Goal: Task Accomplishment & Management: Use online tool/utility

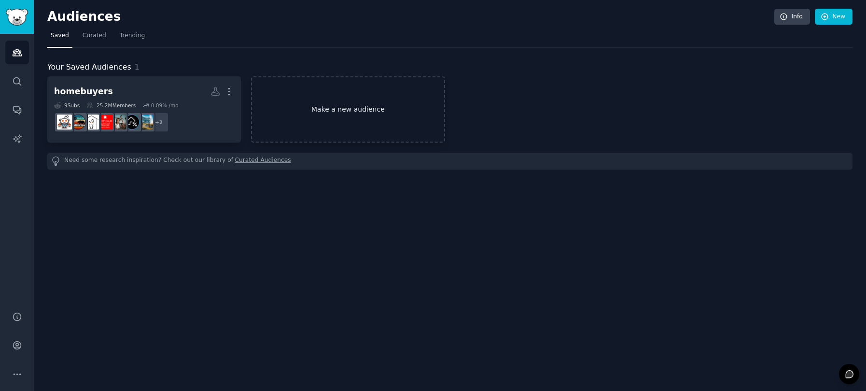
click at [335, 113] on link "Make a new audience" at bounding box center [348, 109] width 194 height 66
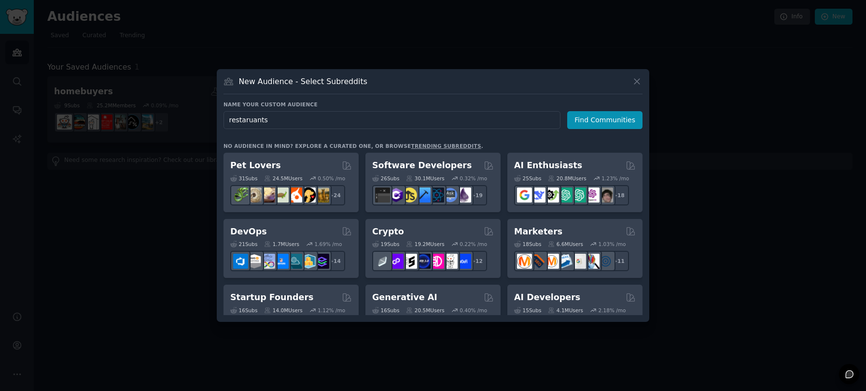
drag, startPoint x: 307, startPoint y: 119, endPoint x: 190, endPoint y: 120, distance: 117.3
click at [190, 120] on div "​ New Audience - Select Subreddits Name your custom audience Audience Name rest…" at bounding box center [433, 195] width 860 height 391
type input "restaurants"
click at [601, 122] on button "Find Communities" at bounding box center [604, 120] width 75 height 18
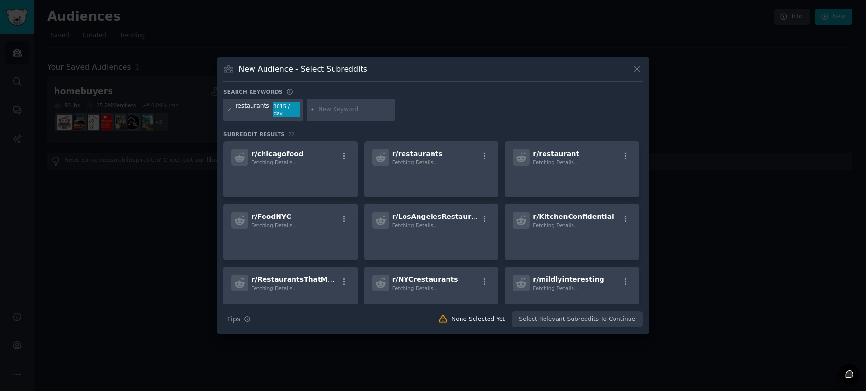
click at [326, 105] on div at bounding box center [351, 110] width 89 height 22
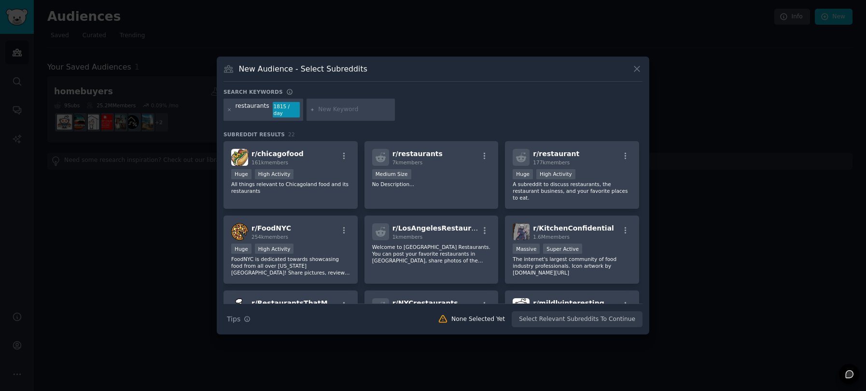
click at [325, 113] on input "text" at bounding box center [354, 109] width 73 height 9
type input "bay area"
click at [407, 113] on div "restaurants 1815 / day bay area" at bounding box center [433, 112] width 419 height 26
click at [311, 110] on icon at bounding box center [312, 109] width 2 height 2
click at [310, 109] on icon at bounding box center [312, 109] width 5 height 5
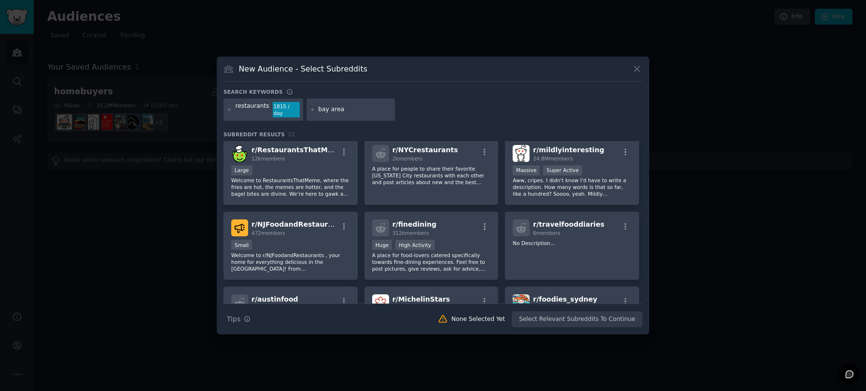
scroll to position [155, 0]
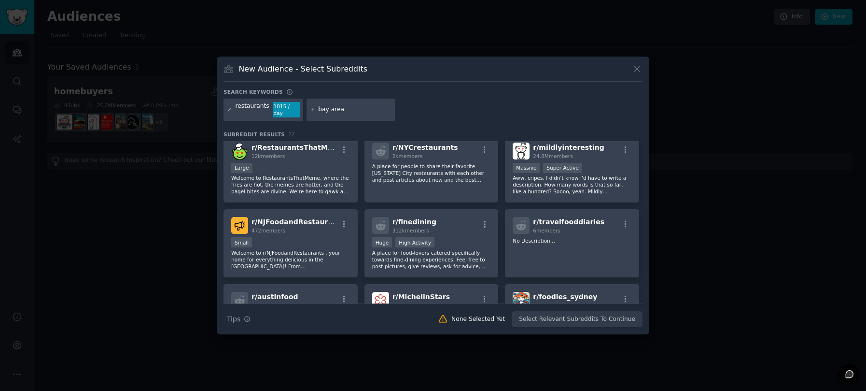
click at [229, 111] on icon at bounding box center [229, 109] width 5 height 5
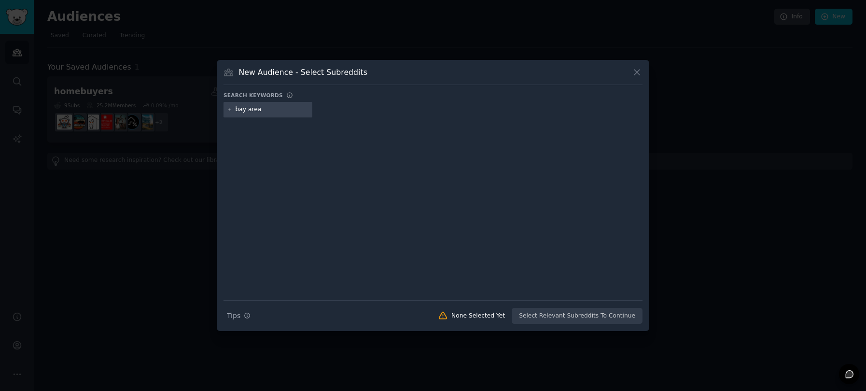
drag, startPoint x: 267, startPoint y: 109, endPoint x: 225, endPoint y: 112, distance: 42.1
click at [225, 112] on div "bay area" at bounding box center [268, 109] width 89 height 15
click at [228, 110] on icon at bounding box center [229, 109] width 2 height 2
click at [635, 71] on icon at bounding box center [637, 72] width 10 height 10
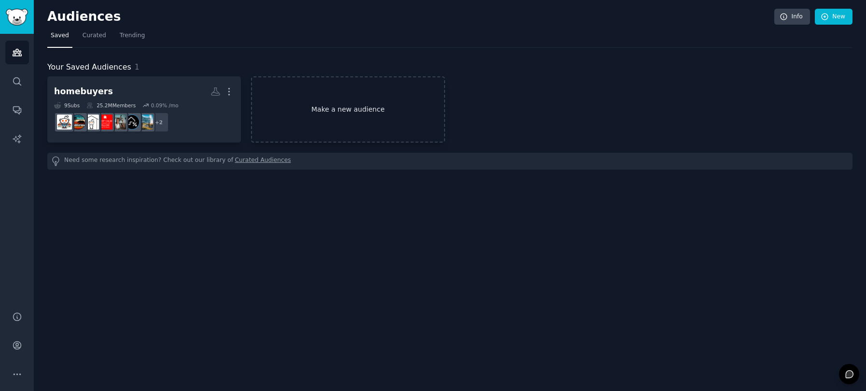
click at [356, 96] on link "Make a new audience" at bounding box center [348, 109] width 194 height 66
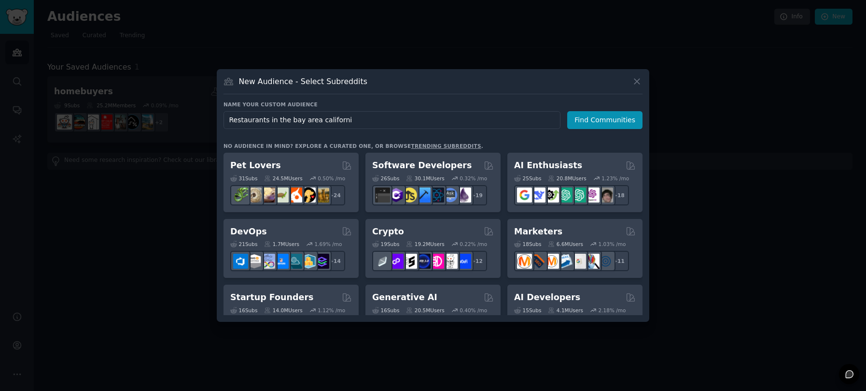
type input "Restaurants in the bay area [US_STATE]"
click button "Find Communities" at bounding box center [604, 120] width 75 height 18
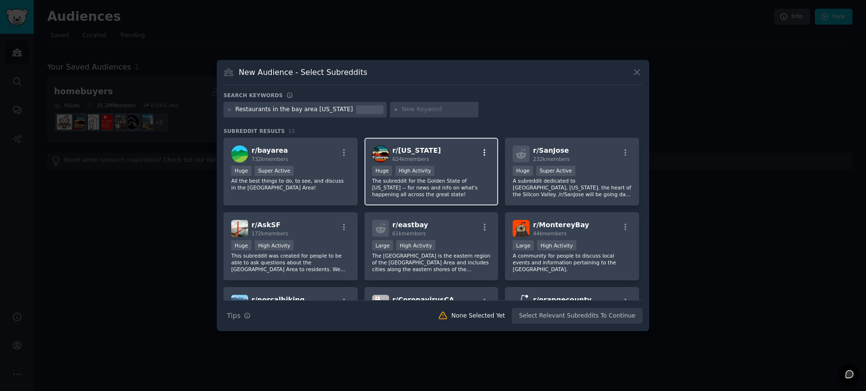
click at [484, 153] on icon "button" at bounding box center [485, 152] width 2 height 7
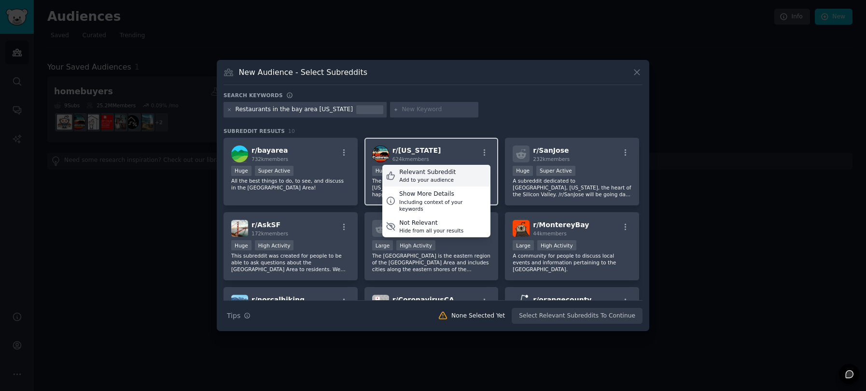
click at [456, 174] on div "Relevant Subreddit Add to your audience" at bounding box center [436, 176] width 108 height 22
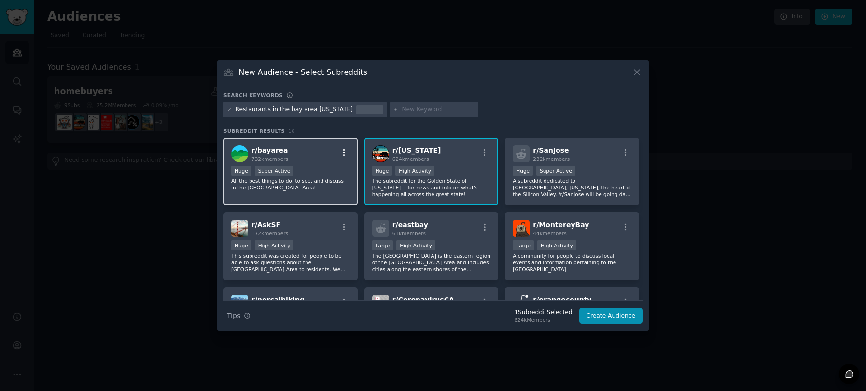
click at [346, 149] on icon "button" at bounding box center [344, 152] width 9 height 9
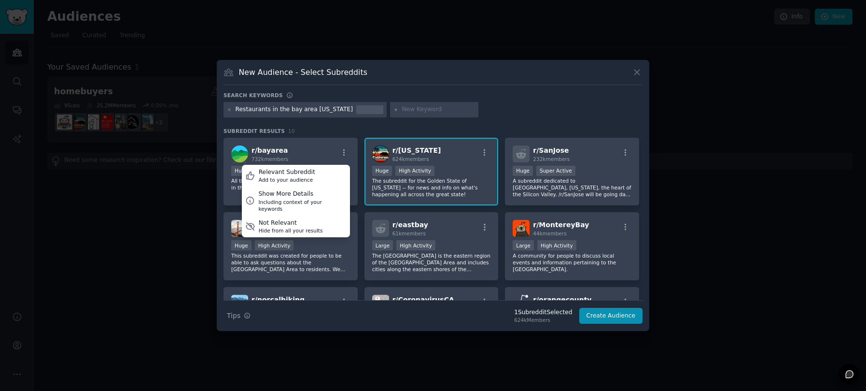
drag, startPoint x: 335, startPoint y: 170, endPoint x: 479, endPoint y: 159, distance: 144.3
click at [335, 170] on div "Relevant Subreddit Add to your audience" at bounding box center [296, 176] width 108 height 22
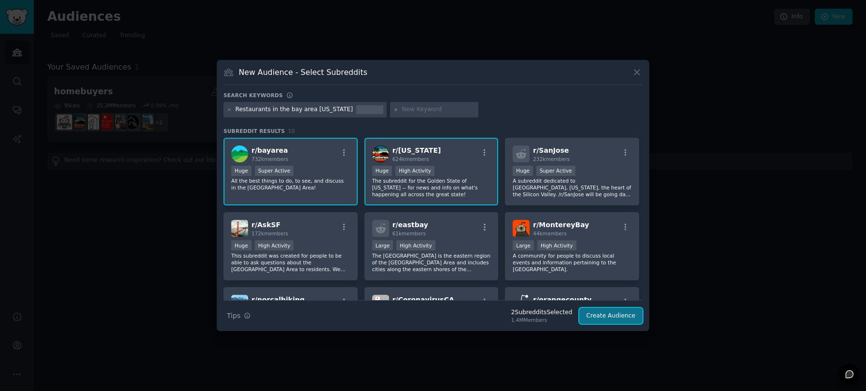
click at [614, 318] on button "Create Audience" at bounding box center [611, 316] width 64 height 16
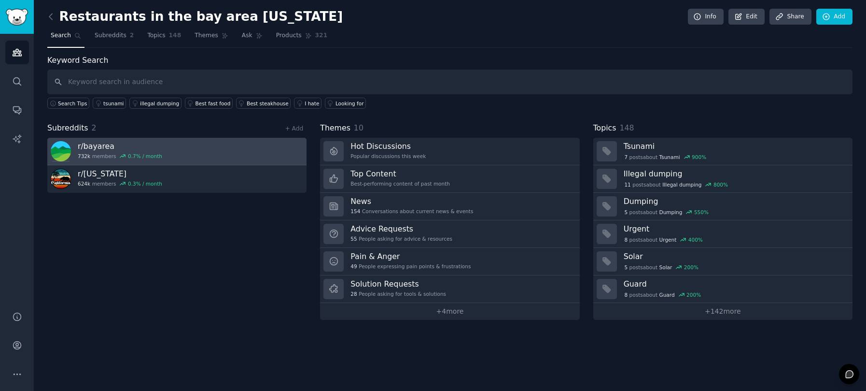
click at [196, 155] on link "r/ bayarea 732k members 0.7 % / month" at bounding box center [176, 152] width 259 height 28
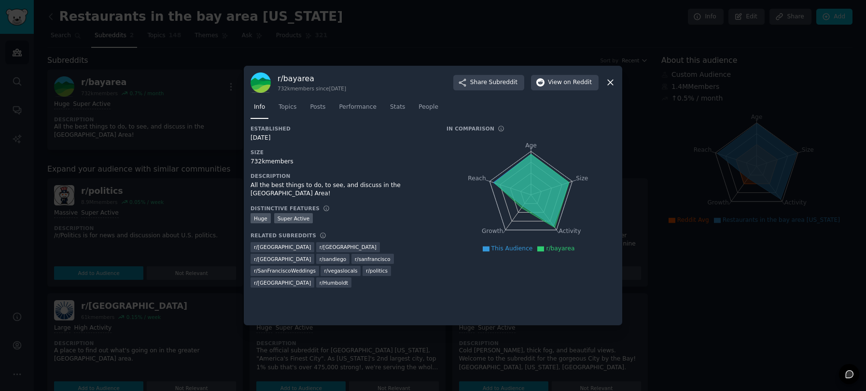
click at [613, 82] on icon at bounding box center [611, 82] width 10 height 10
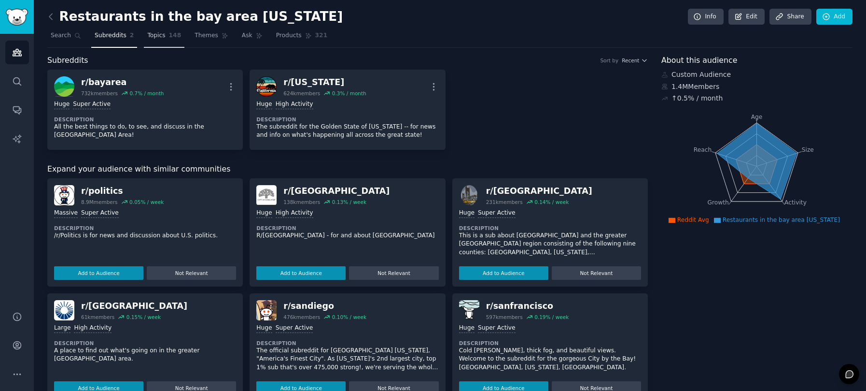
click at [150, 36] on span "Topics" at bounding box center [156, 35] width 18 height 9
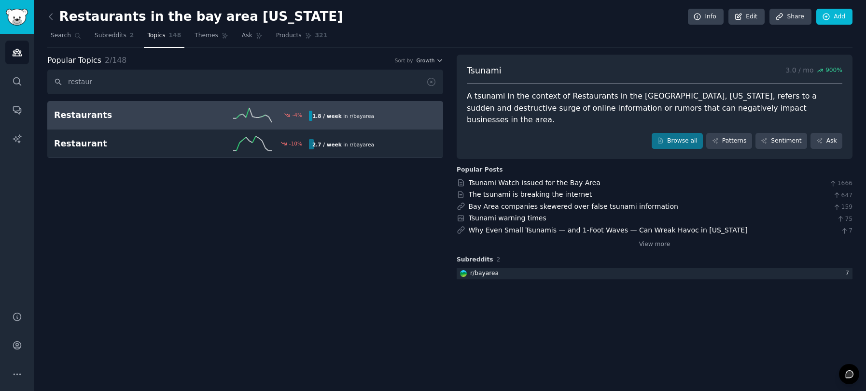
type input "restaur"
click at [107, 111] on h2 "Restaurants" at bounding box center [117, 115] width 127 height 12
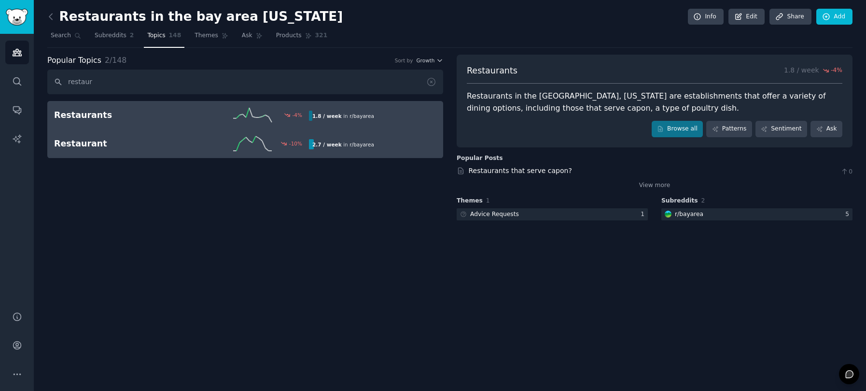
click at [139, 145] on h2 "Restaurant" at bounding box center [117, 144] width 127 height 12
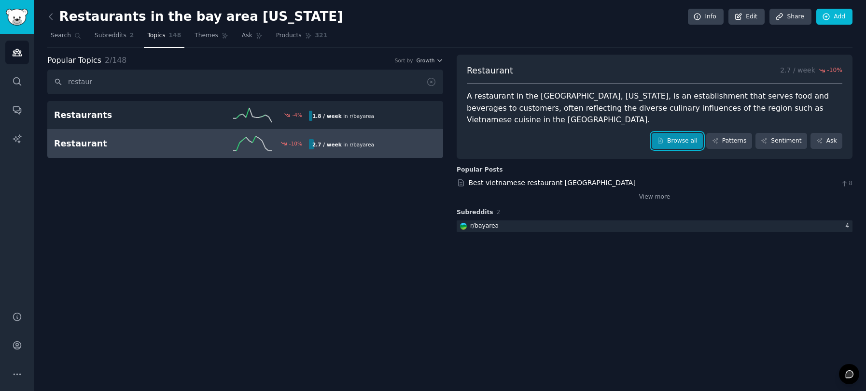
click at [663, 138] on icon at bounding box center [661, 140] width 4 height 5
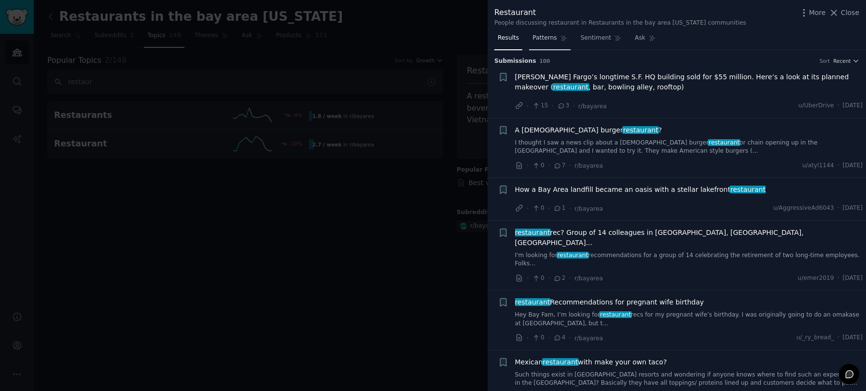
click at [533, 36] on span "Patterns" at bounding box center [545, 38] width 24 height 9
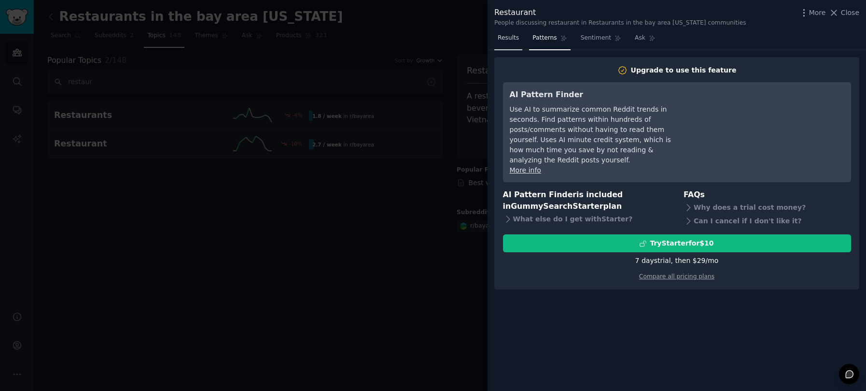
click at [513, 39] on span "Results" at bounding box center [508, 38] width 21 height 9
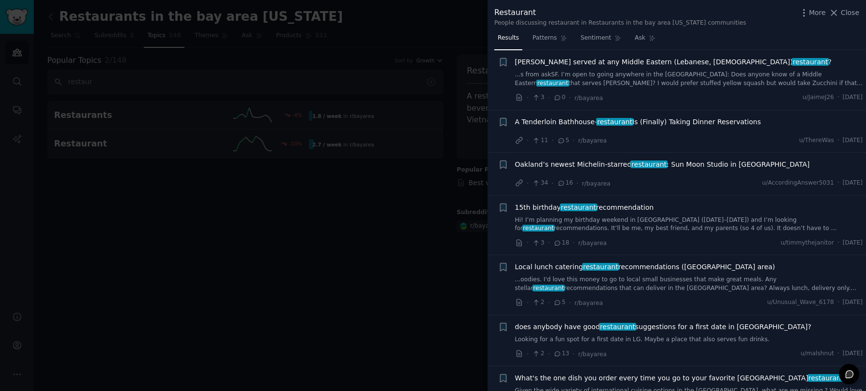
scroll to position [481, 0]
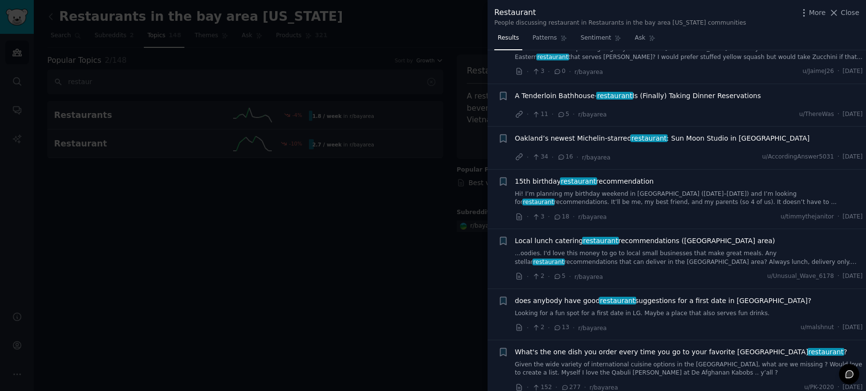
click at [663, 296] on span "does anybody have good restaurant suggestions for a first date in [GEOGRAPHIC_D…" at bounding box center [663, 301] width 296 height 10
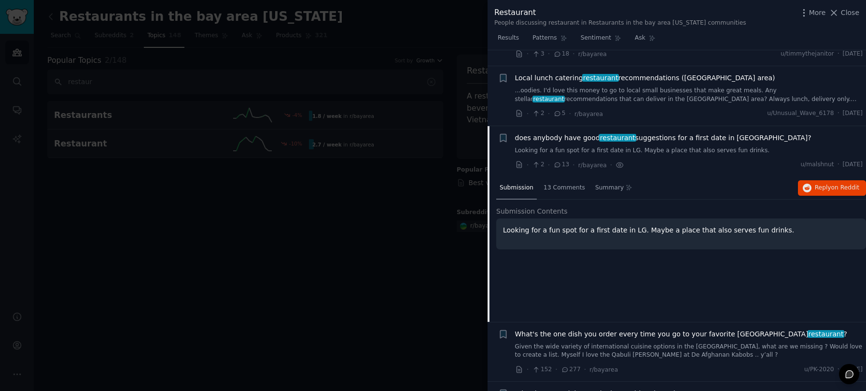
scroll to position [691, 0]
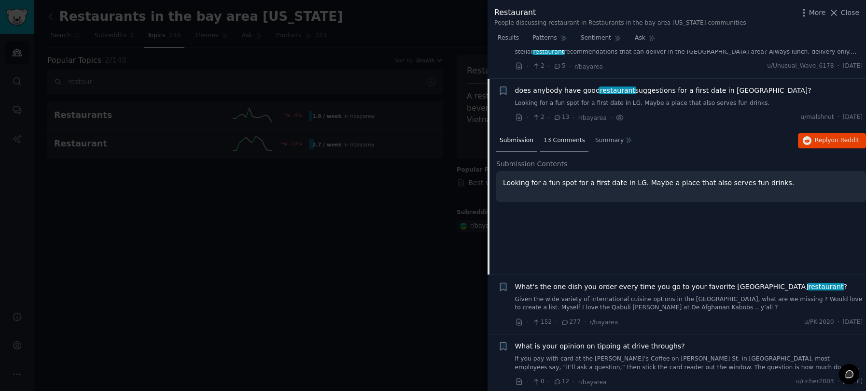
click at [561, 136] on span "13 Comments" at bounding box center [565, 140] width 42 height 9
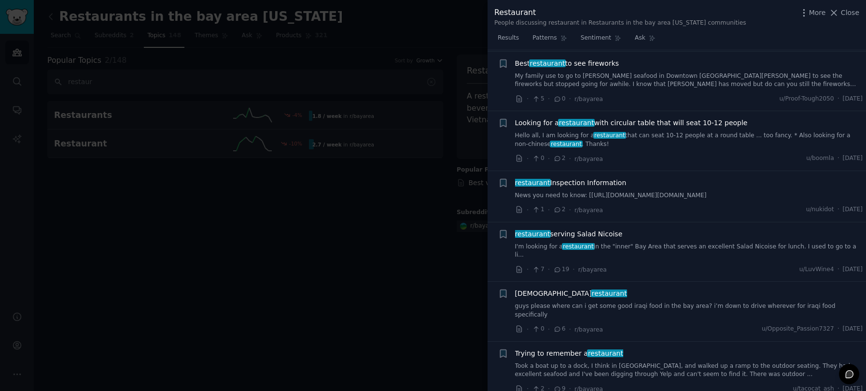
scroll to position [1995, 0]
